Goal: Check status: Check status

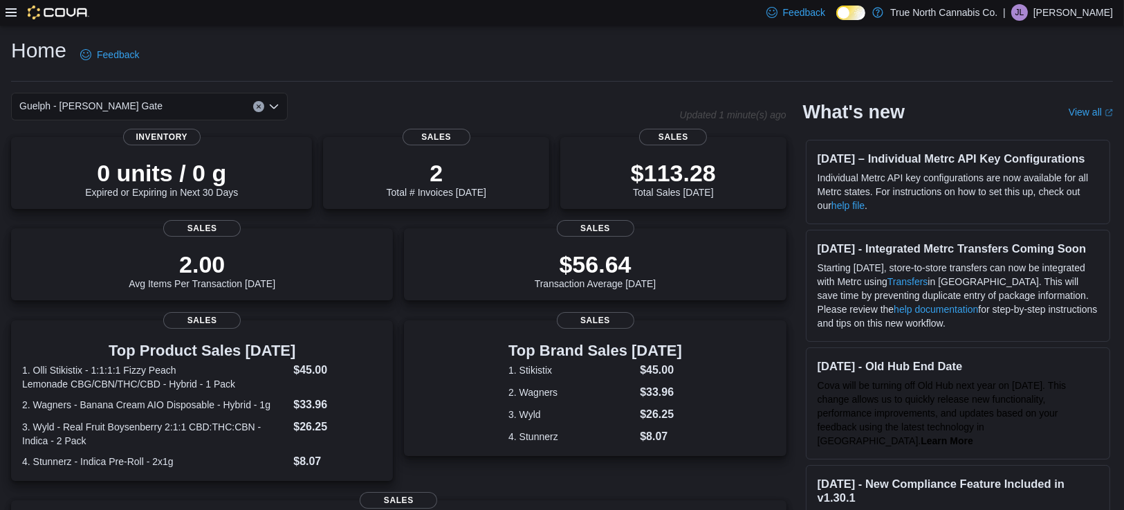
click at [6, 10] on icon at bounding box center [11, 12] width 11 height 11
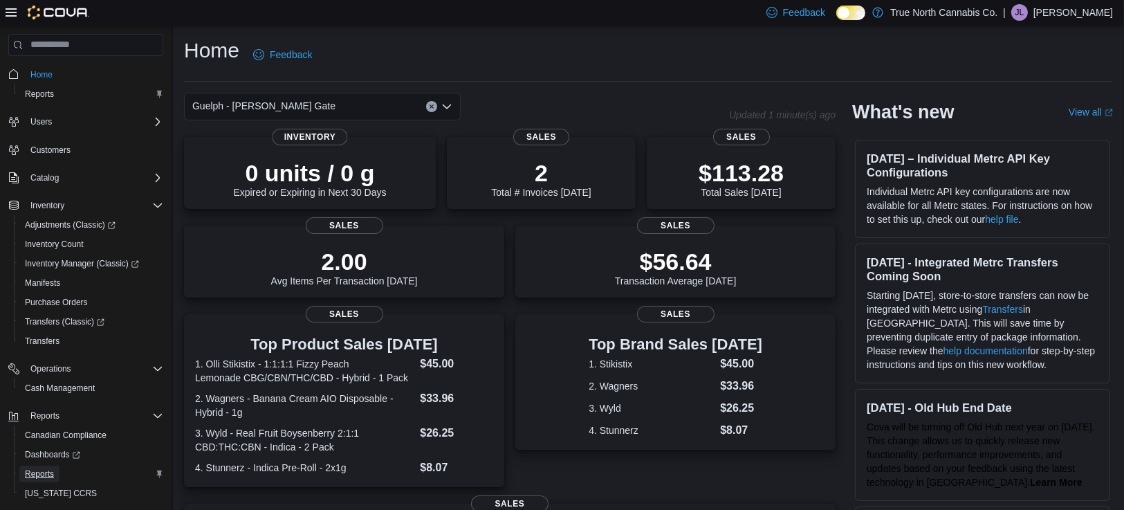
click at [33, 475] on span "Reports" at bounding box center [39, 473] width 29 height 11
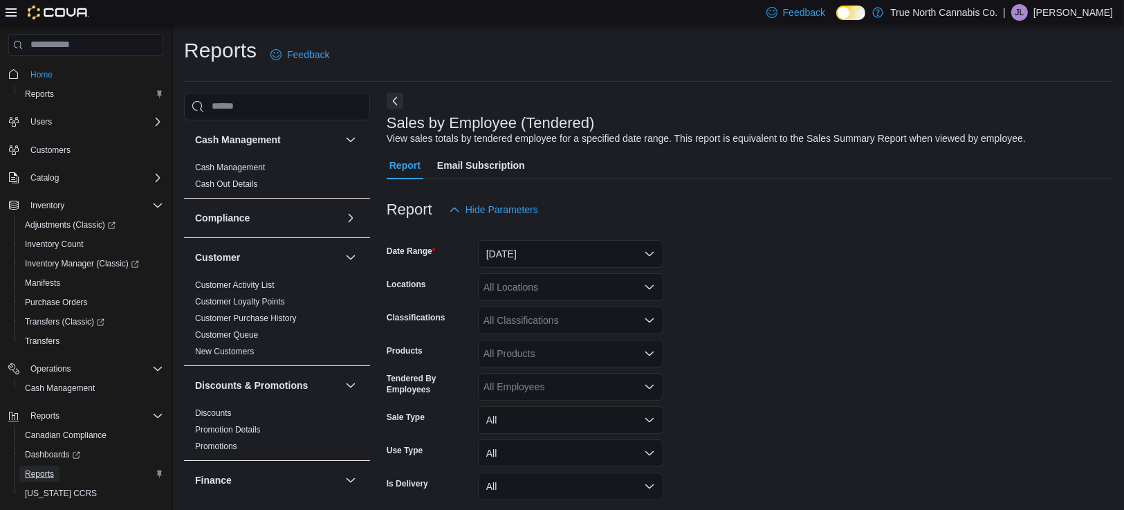
scroll to position [32, 0]
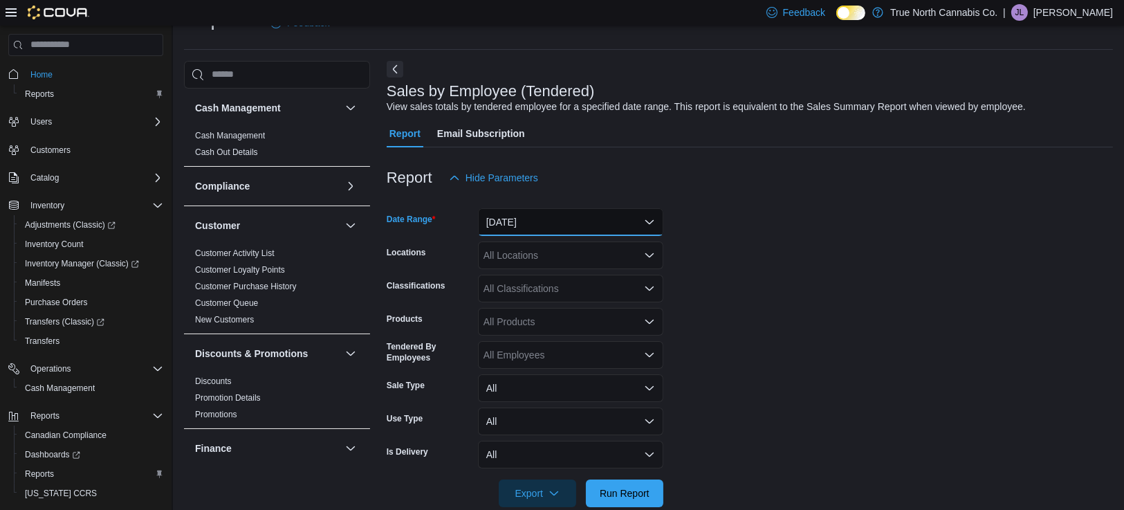
click at [488, 213] on button "[DATE]" at bounding box center [570, 222] width 185 height 28
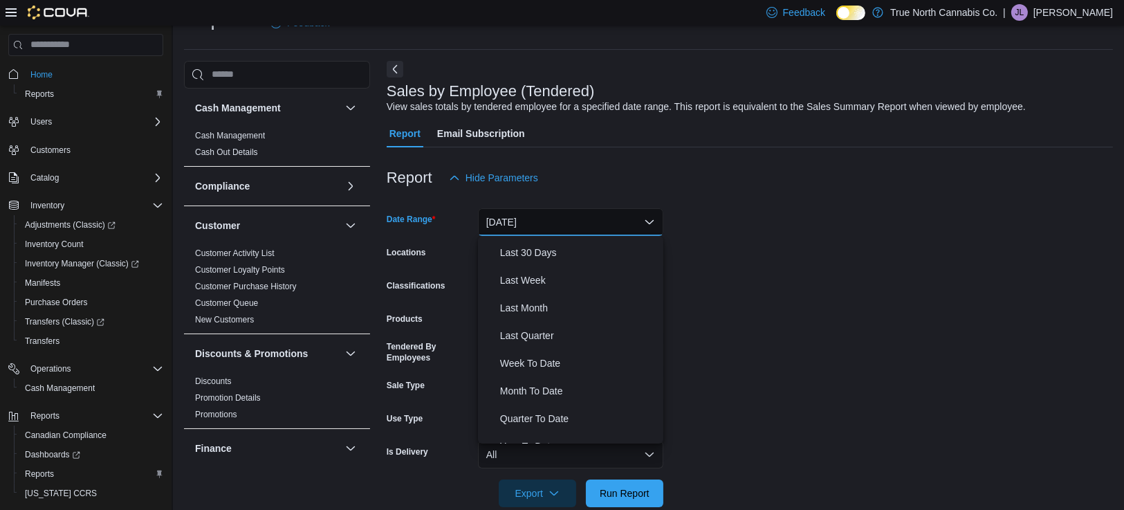
scroll to position [207, 0]
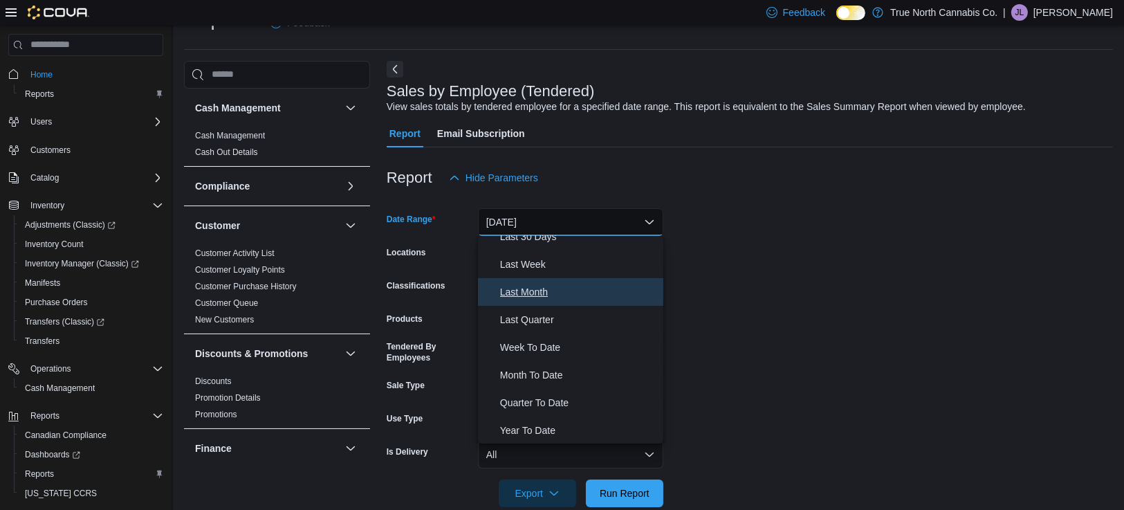
click at [534, 289] on span "Last Month" at bounding box center [579, 292] width 158 height 17
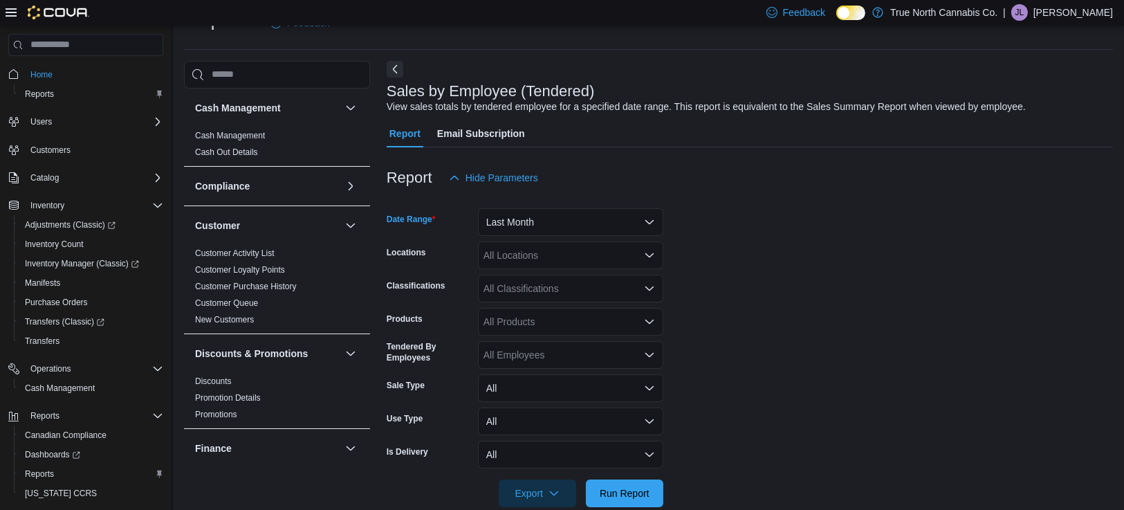
click at [521, 253] on div "All Locations" at bounding box center [570, 255] width 185 height 28
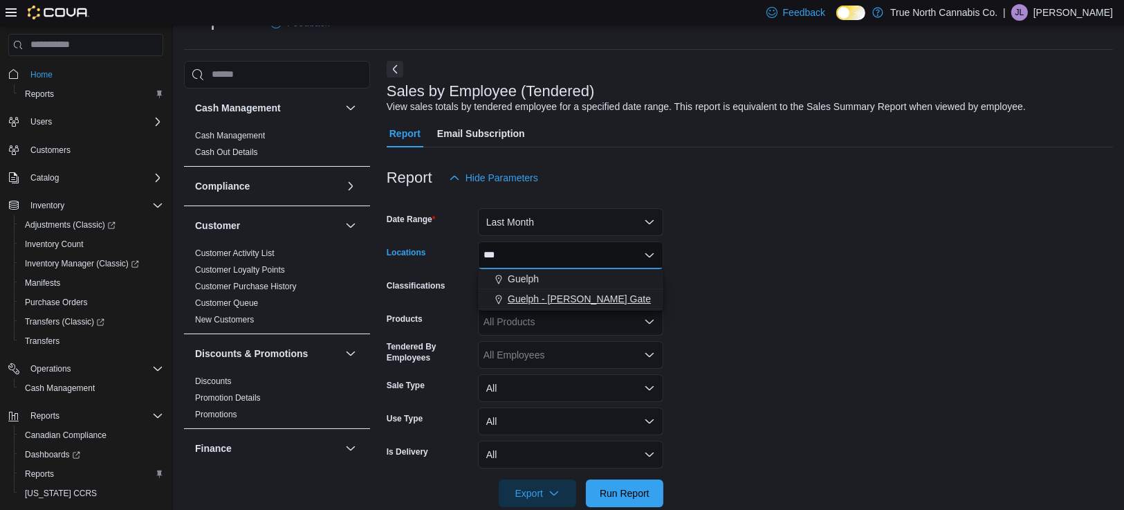
type input "***"
click at [542, 297] on span "Guelph - [PERSON_NAME] Gate" at bounding box center [579, 299] width 143 height 14
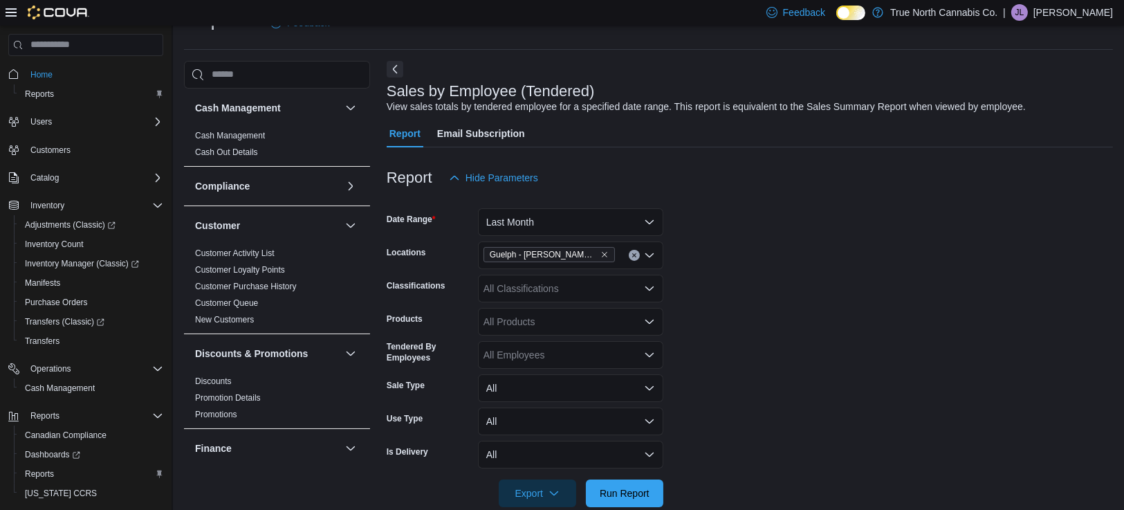
click at [747, 343] on form "Date Range Last Month Locations Guelph - [PERSON_NAME] Gate Classifications All…" at bounding box center [750, 349] width 726 height 315
click at [618, 488] on span "Run Report" at bounding box center [625, 493] width 50 height 14
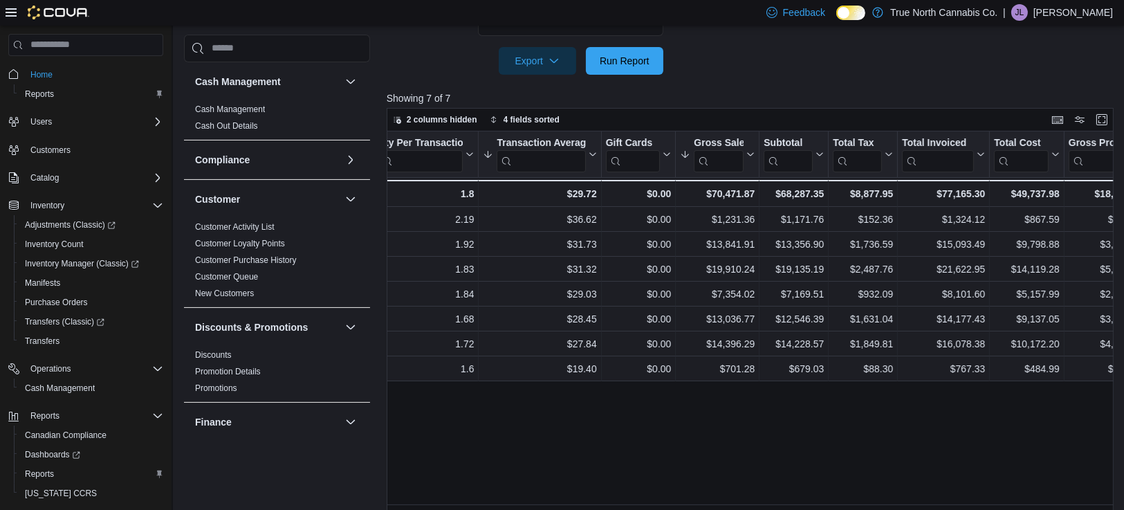
scroll to position [118, 0]
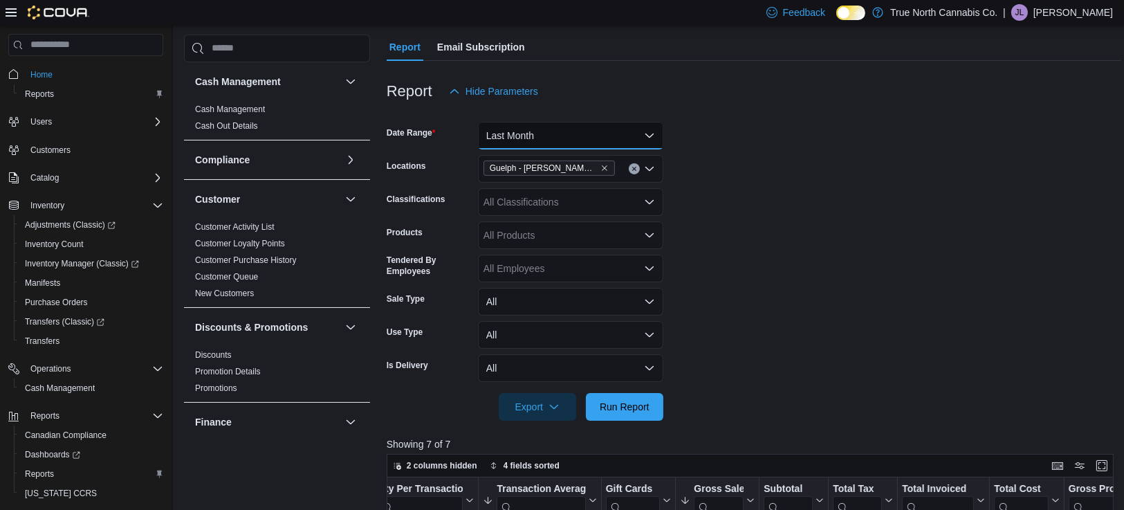
click at [547, 147] on button "Last Month" at bounding box center [570, 136] width 185 height 28
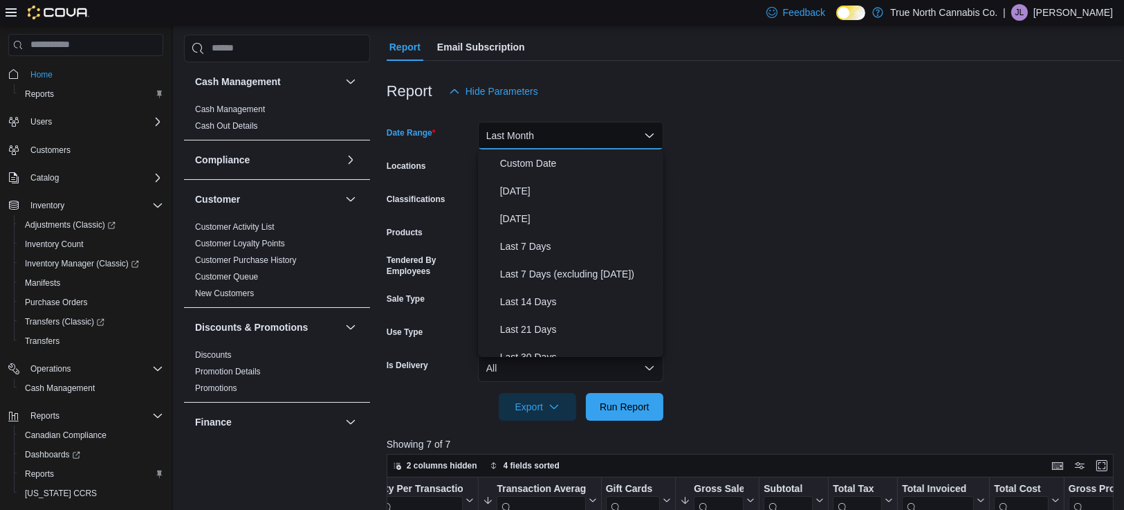
scroll to position [158, 0]
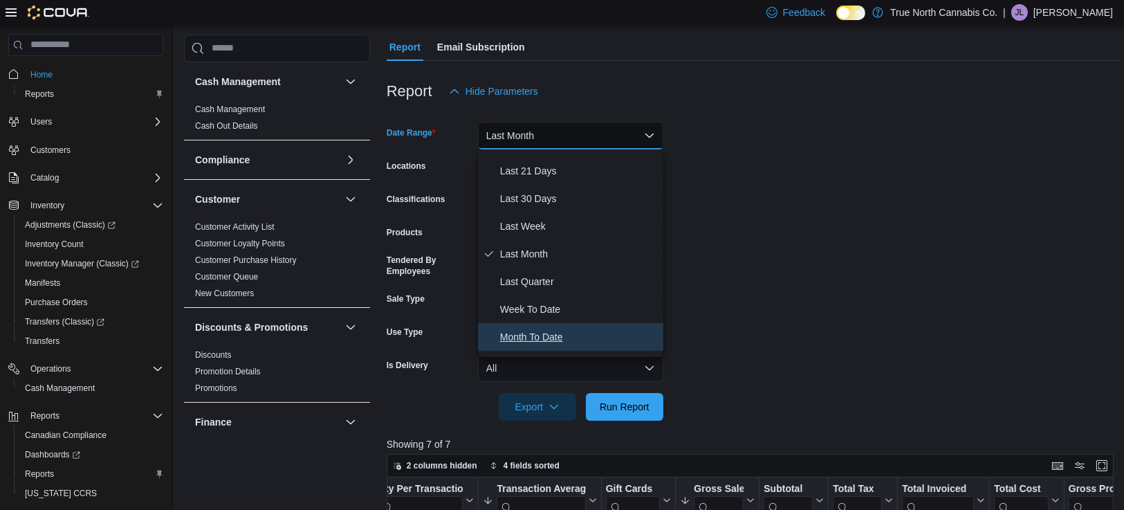
click at [565, 326] on button "Month To Date" at bounding box center [570, 337] width 185 height 28
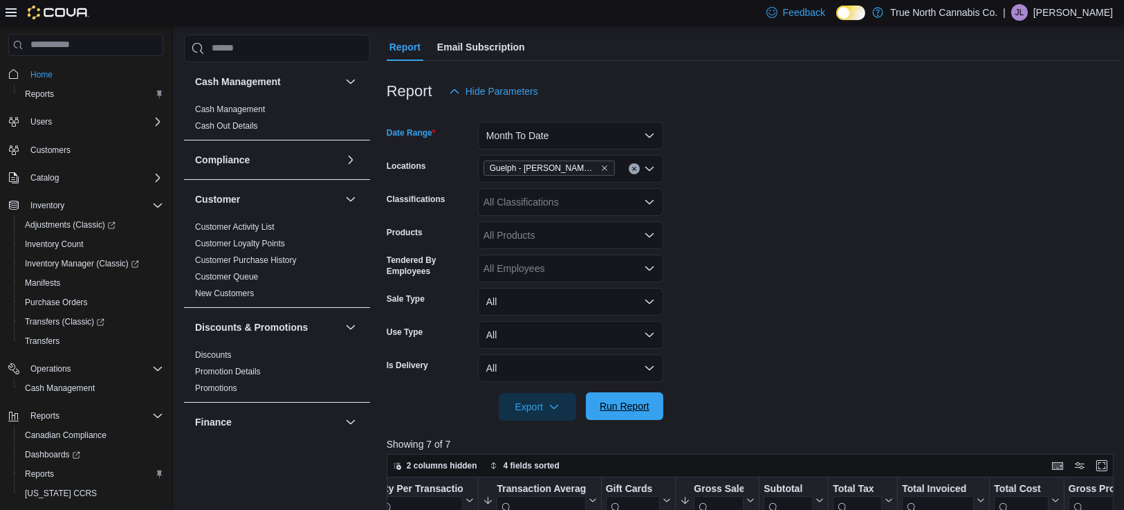
click at [626, 405] on span "Run Report" at bounding box center [625, 406] width 50 height 14
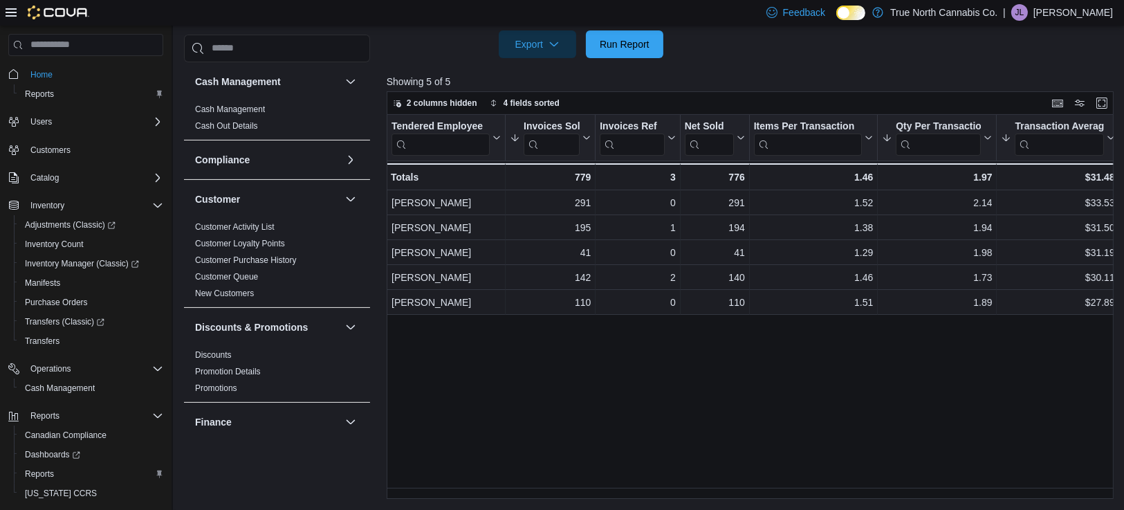
scroll to position [481, 0]
